Goal: Transaction & Acquisition: Purchase product/service

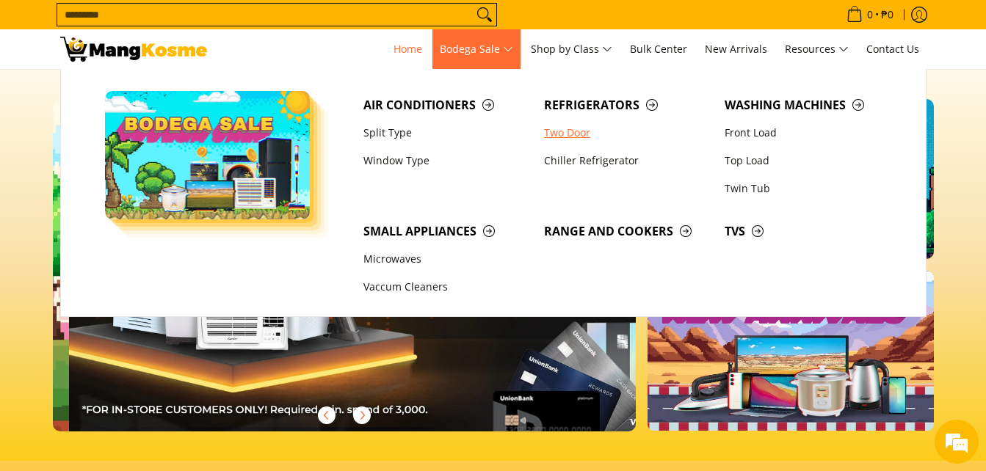
scroll to position [0, 584]
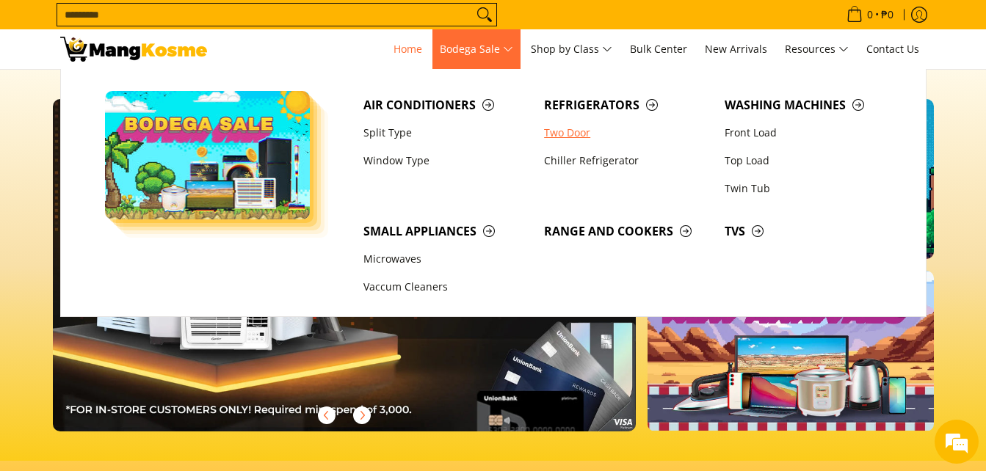
click at [564, 126] on link "Two Door" at bounding box center [627, 133] width 181 height 28
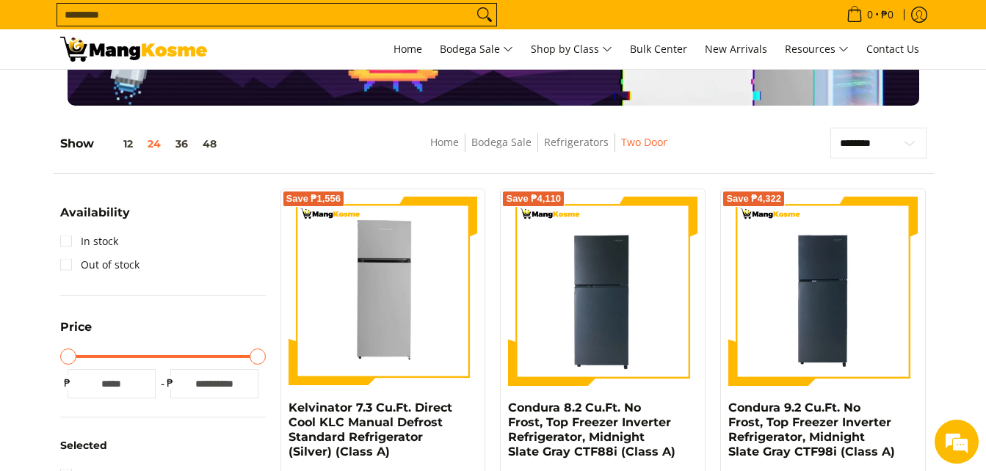
scroll to position [233, 0]
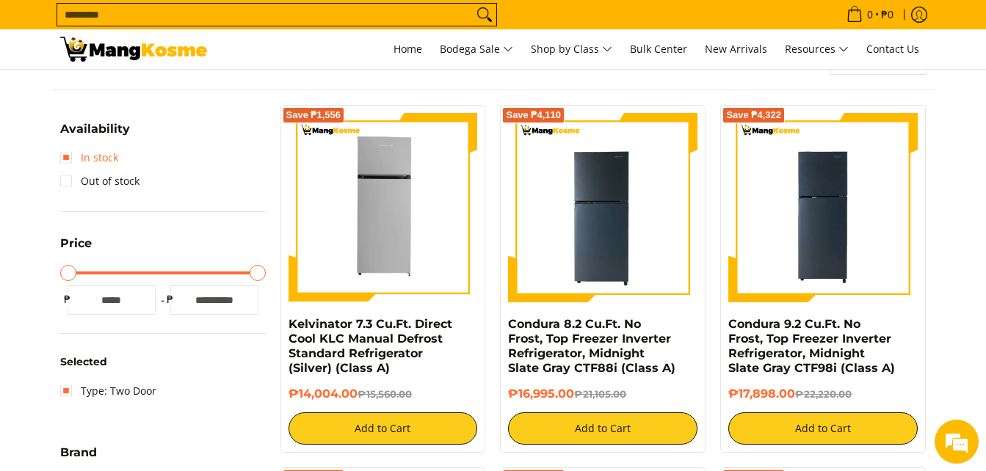
click at [68, 158] on link "In stock" at bounding box center [89, 157] width 58 height 23
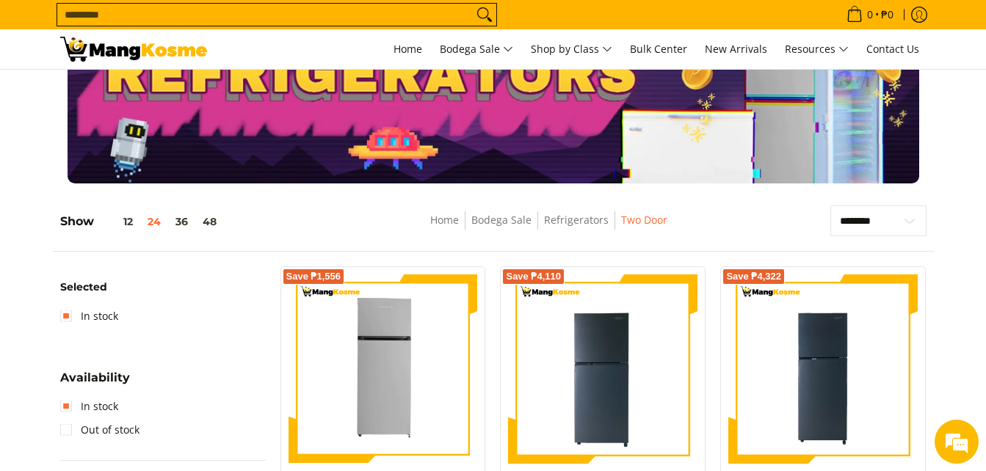
scroll to position [68, 0]
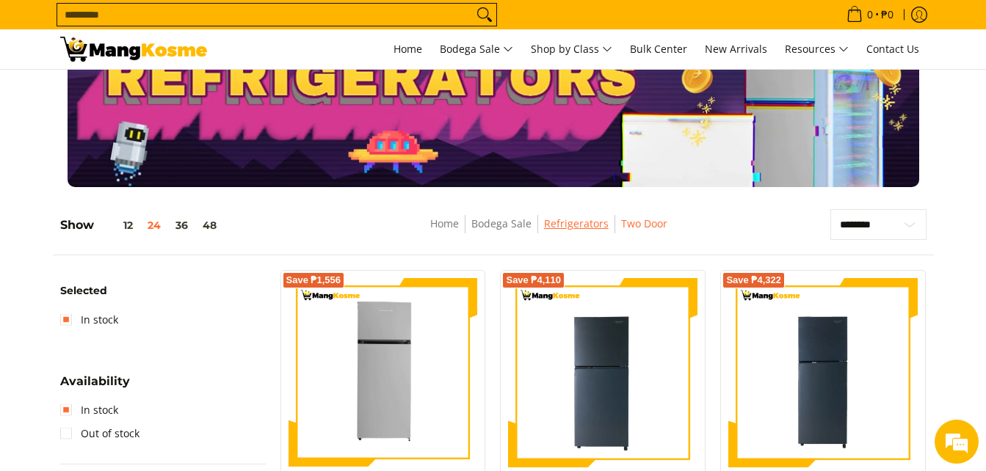
click at [573, 224] on link "Refrigerators" at bounding box center [576, 224] width 65 height 14
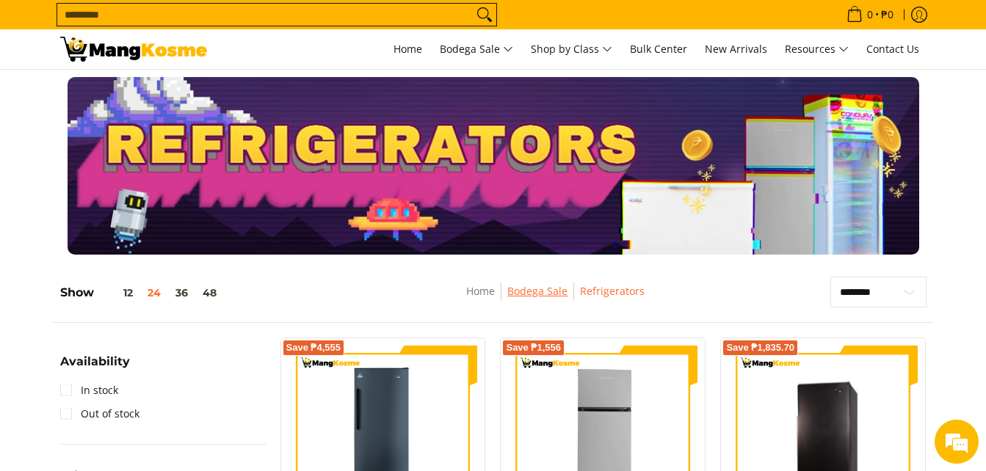
click at [534, 295] on link "Bodega Sale" at bounding box center [537, 291] width 60 height 14
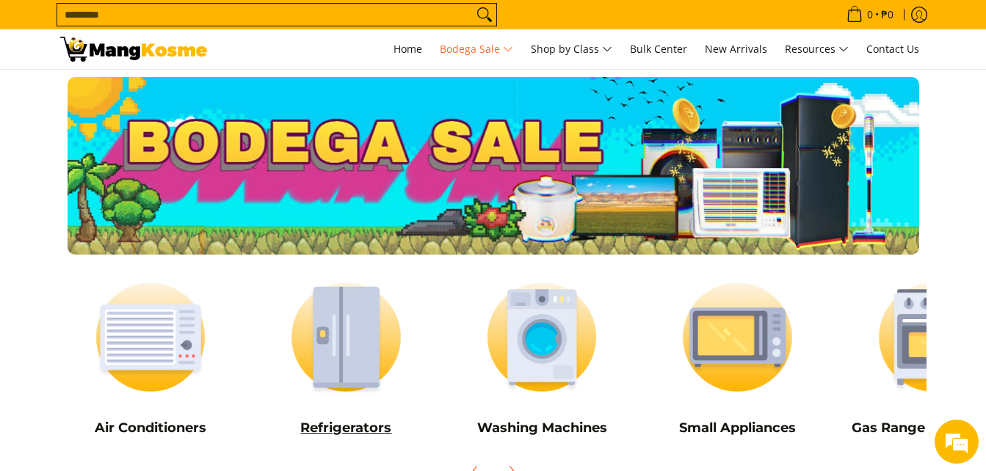
click at [355, 345] on img at bounding box center [345, 337] width 181 height 136
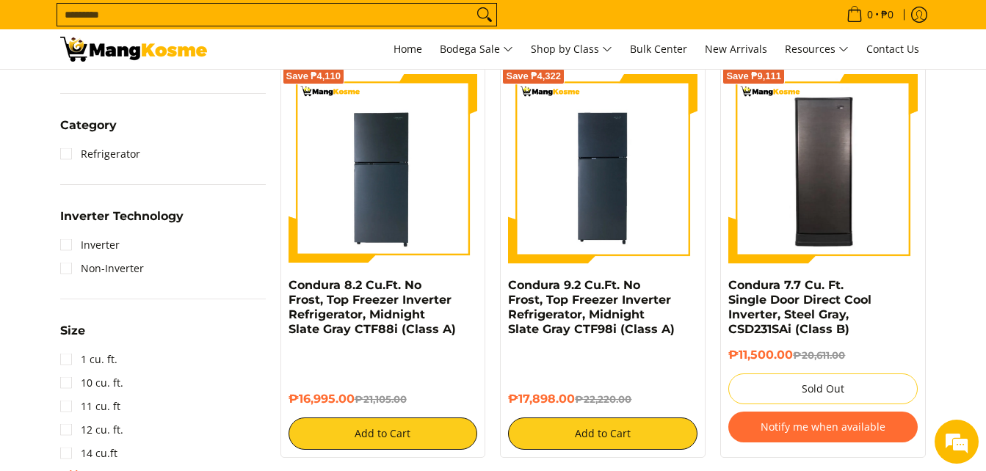
scroll to position [642, 0]
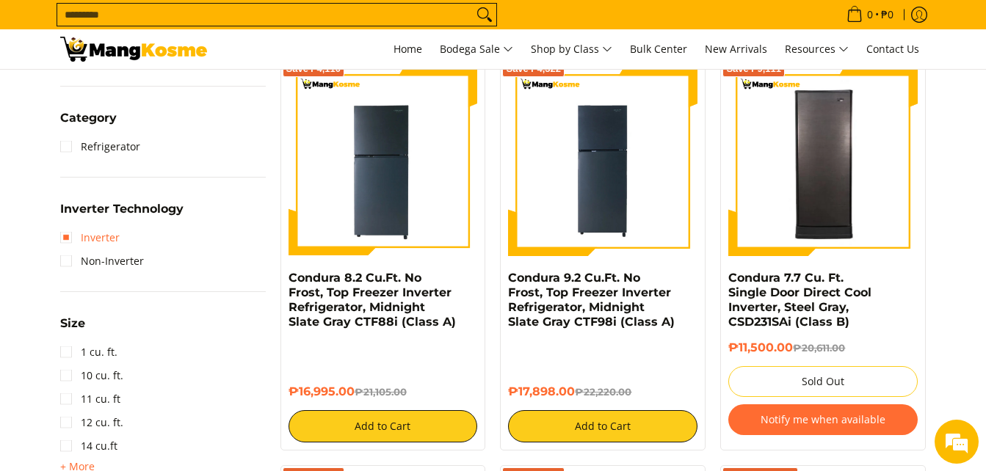
click at [65, 237] on link "Inverter" at bounding box center [89, 237] width 59 height 23
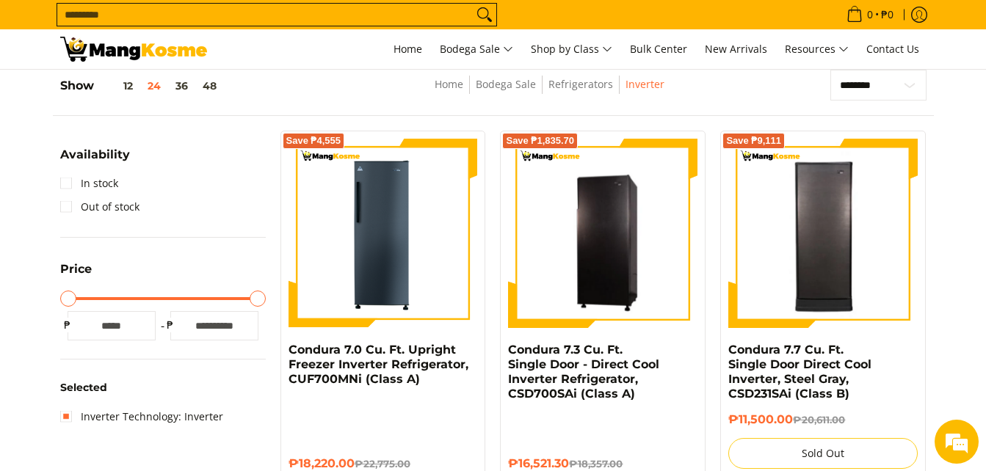
drag, startPoint x: 258, startPoint y: 296, endPoint x: 285, endPoint y: 297, distance: 26.5
click at [266, 297] on input "Maximum Price" at bounding box center [163, 298] width 206 height 3
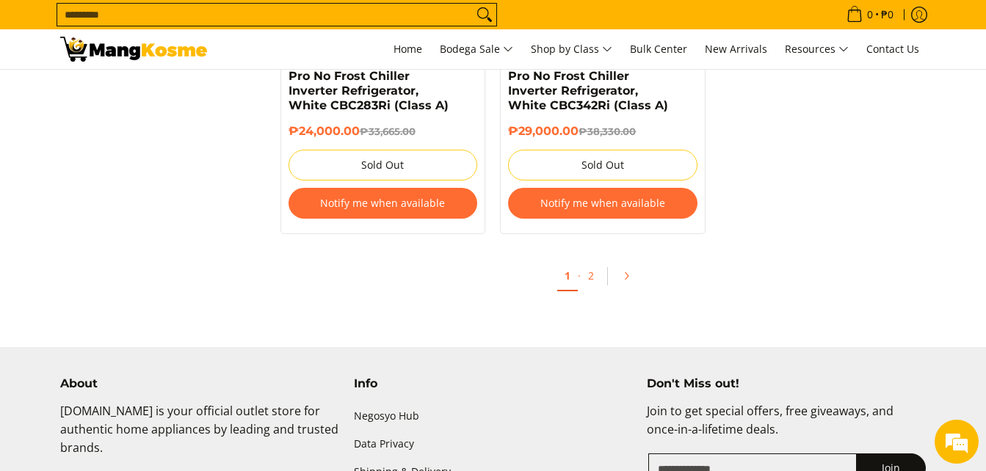
scroll to position [3355, 0]
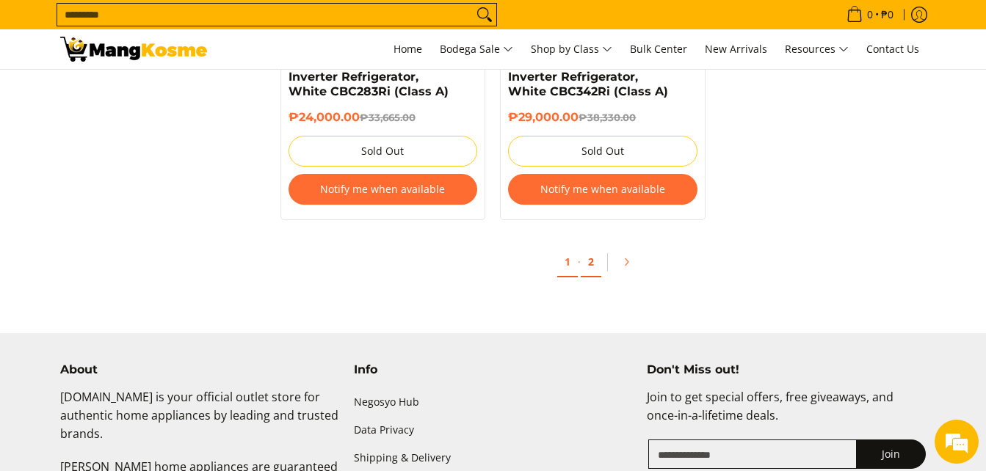
click at [587, 252] on link "2" at bounding box center [591, 262] width 21 height 30
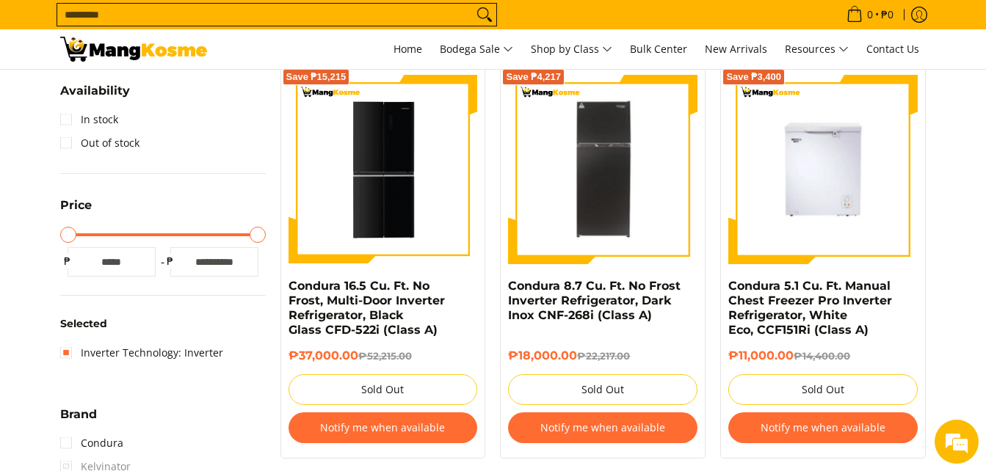
scroll to position [281, 0]
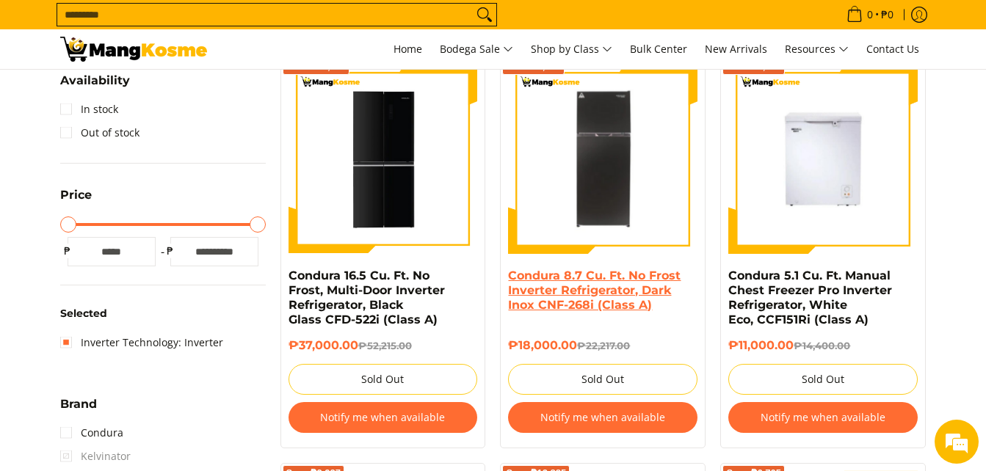
click at [603, 275] on link "Condura 8.7 Cu. Ft. No Frost Inverter Refrigerator, Dark Inox CNF-268i (Class A)" at bounding box center [594, 290] width 173 height 43
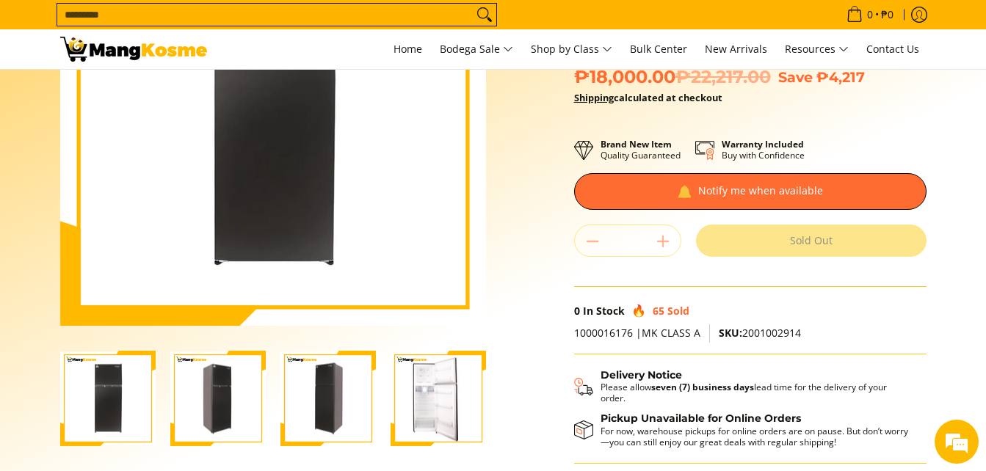
scroll to position [202, 0]
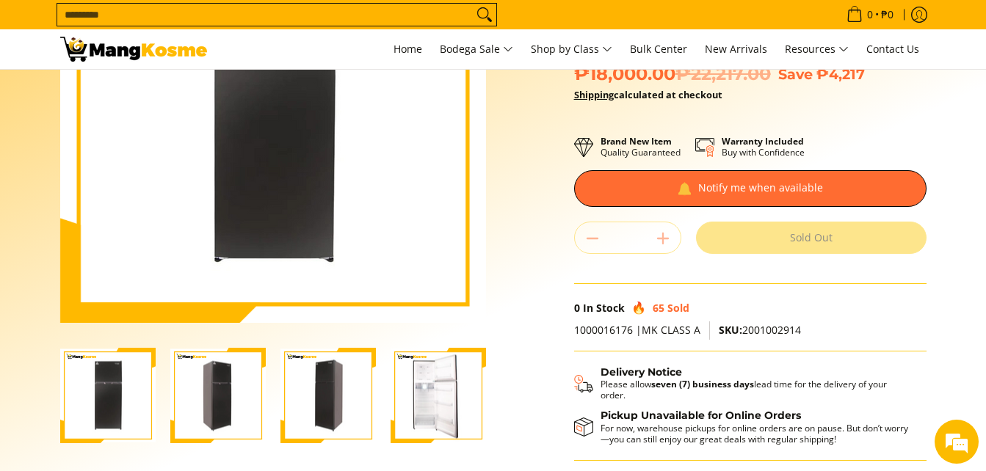
click at [437, 377] on img "Condura 8.7 Cu. Ft. No Frost Inverter Refrigerator, Dark Inox CNF-268i (Class A…" at bounding box center [438, 395] width 95 height 93
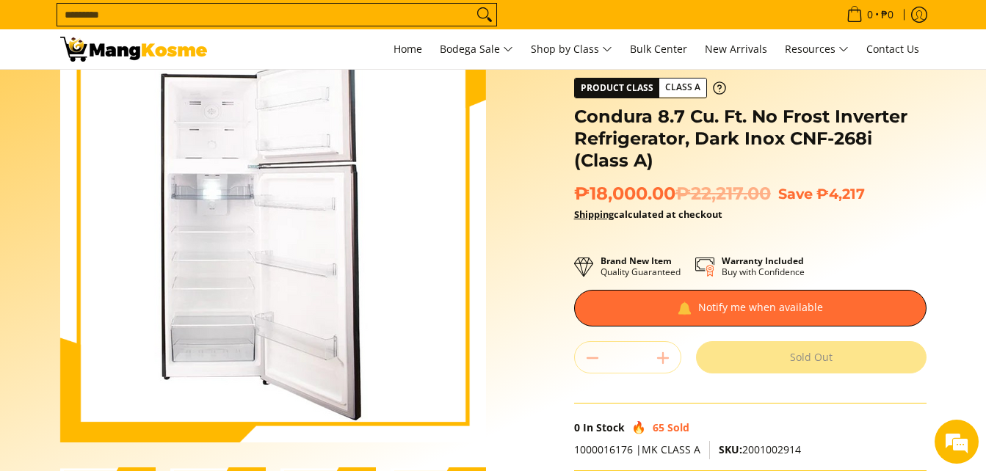
scroll to position [0, 0]
